Goal: Check status: Check status

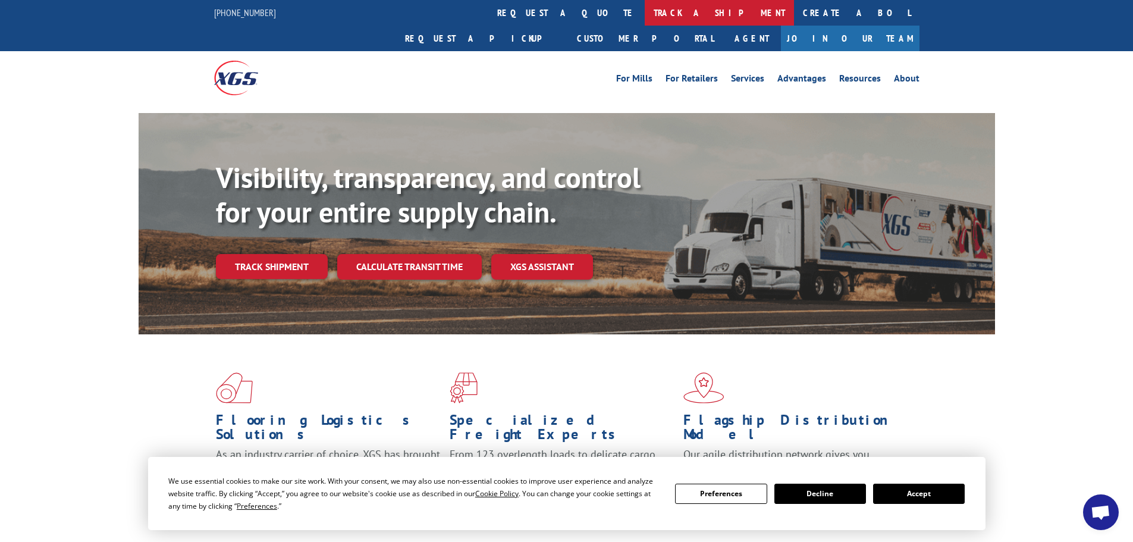
click at [645, 15] on link "track a shipment" at bounding box center [719, 13] width 149 height 26
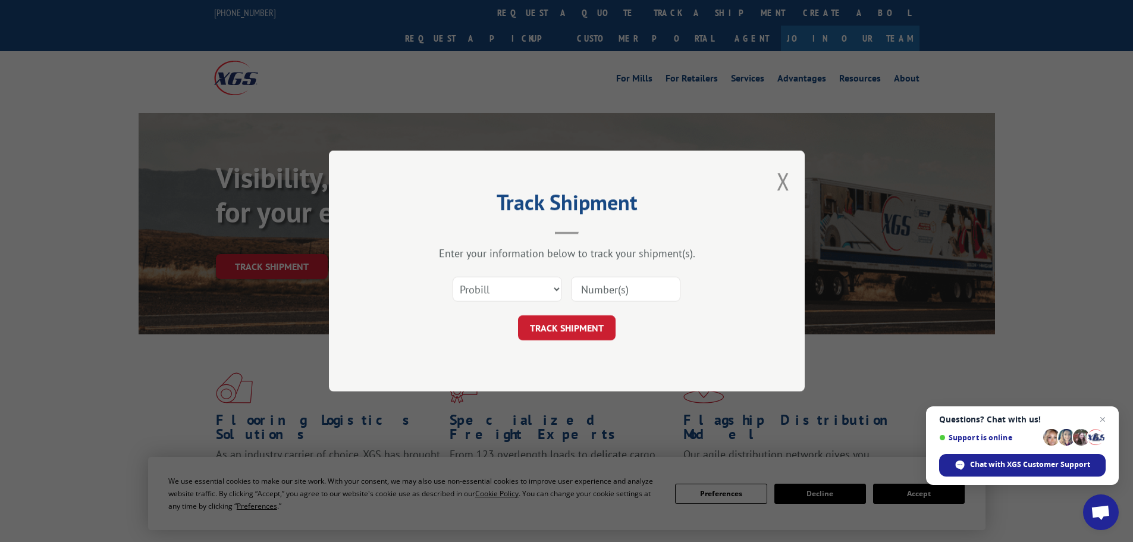
paste input "5994869"
type input "5994869"
click at [532, 291] on select "Select category... Probill BOL PO" at bounding box center [507, 289] width 109 height 25
select select "po"
click at [453, 277] on select "Select category... Probill BOL PO" at bounding box center [507, 289] width 109 height 25
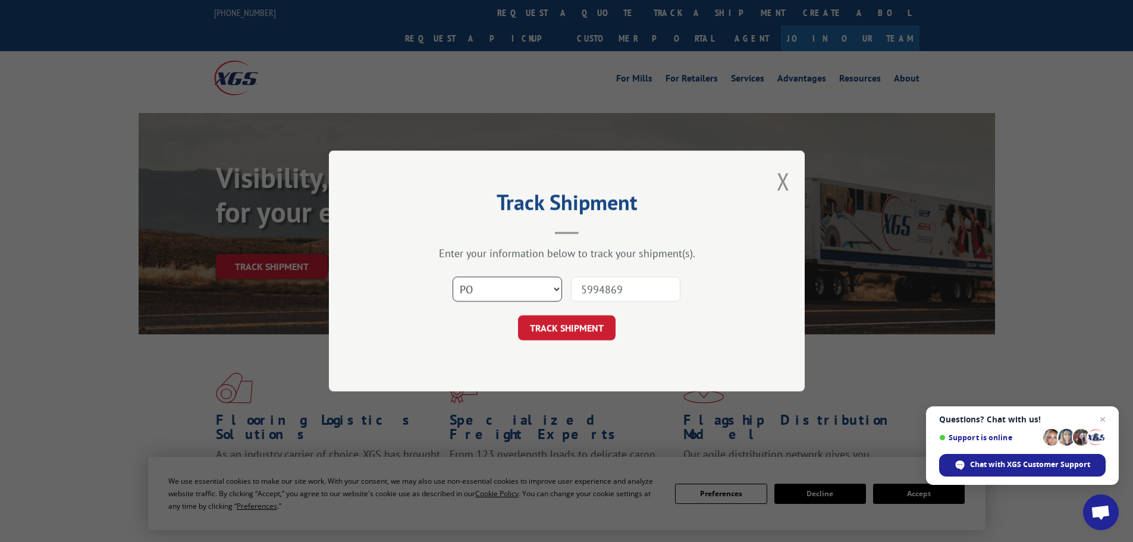
click at [547, 295] on select "Select category... Probill BOL PO" at bounding box center [507, 289] width 109 height 25
click at [453, 277] on select "Select category... Probill BOL PO" at bounding box center [507, 289] width 109 height 25
click at [519, 287] on select "Select category... Probill BOL PO" at bounding box center [507, 289] width 109 height 25
select select "bol"
click at [453, 277] on select "Select category... Probill BOL PO" at bounding box center [507, 289] width 109 height 25
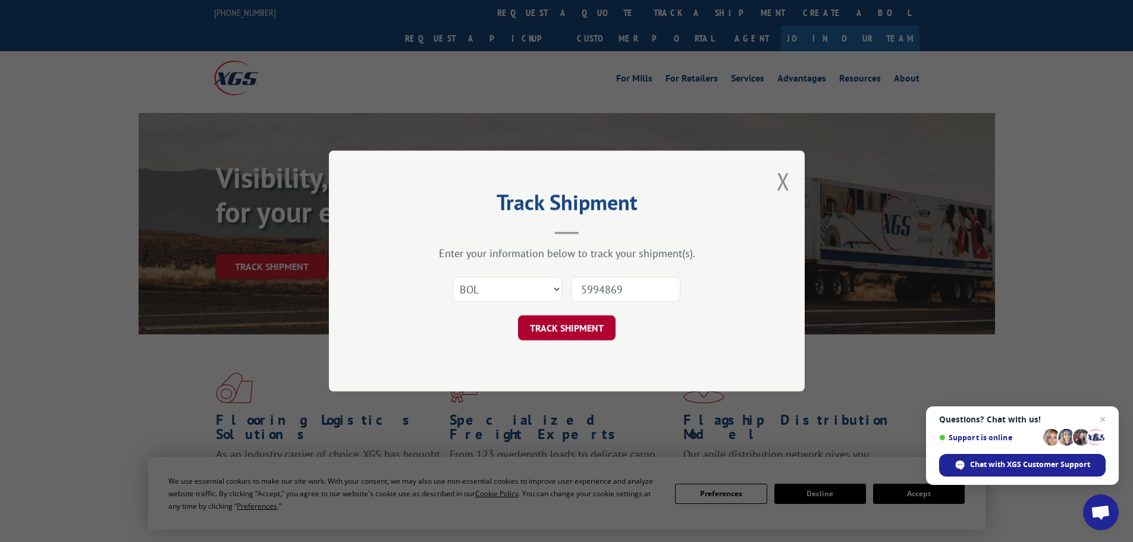
click at [560, 330] on button "TRACK SHIPMENT" at bounding box center [567, 327] width 98 height 25
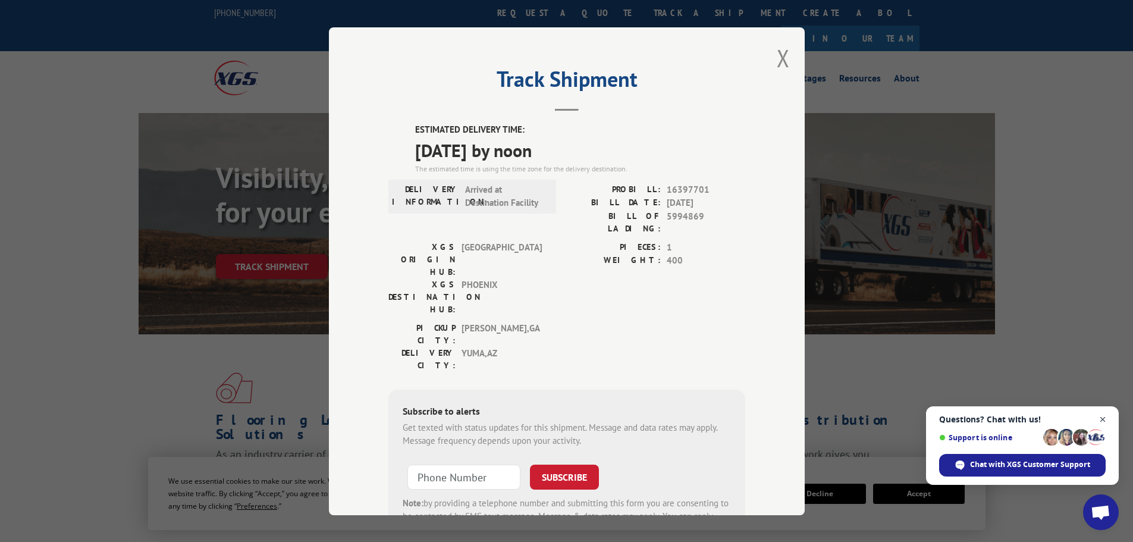
click at [1106, 418] on span "Open chat" at bounding box center [1103, 419] width 15 height 15
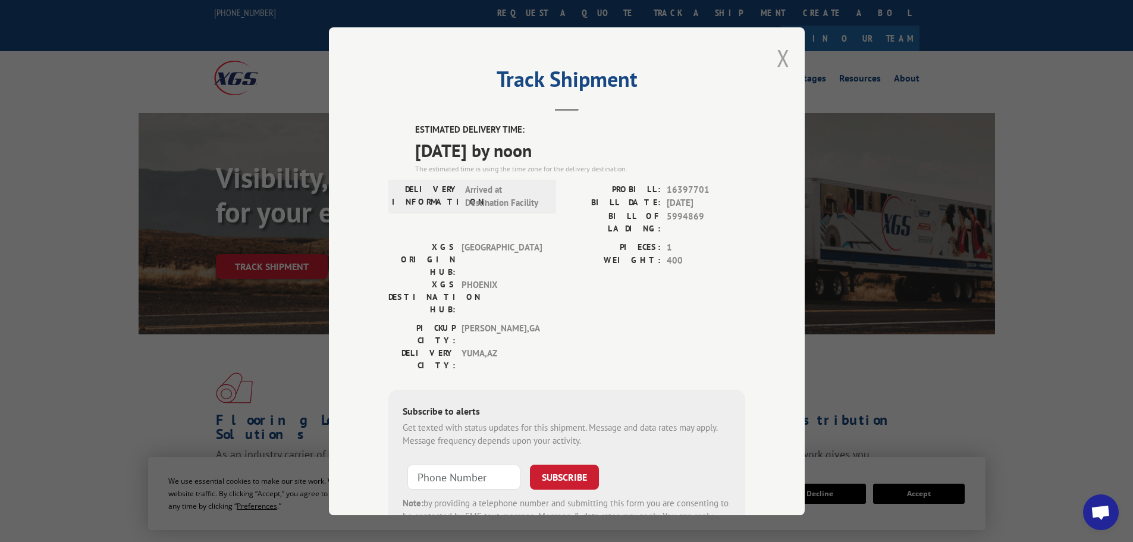
click at [780, 60] on button "Close modal" at bounding box center [783, 58] width 13 height 32
